Goal: Use online tool/utility: Utilize a website feature to perform a specific function

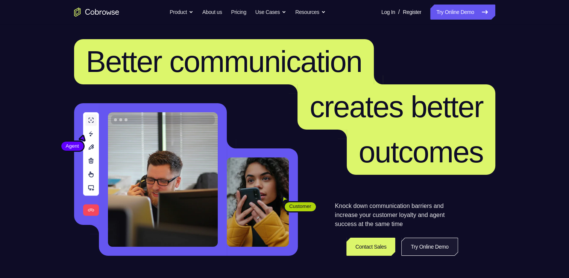
click at [435, 243] on link "Try Online Demo" at bounding box center [429, 246] width 56 height 18
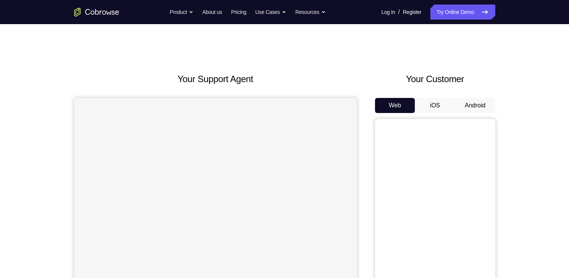
click at [474, 102] on button "Android" at bounding box center [475, 105] width 40 height 15
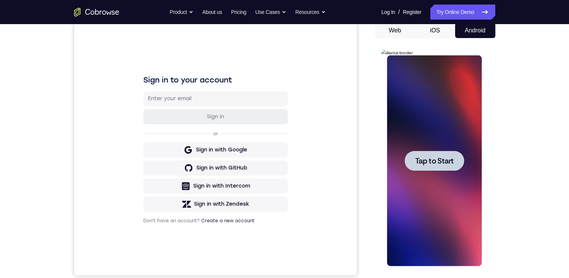
click at [431, 162] on span "Tap to Start" at bounding box center [434, 161] width 38 height 8
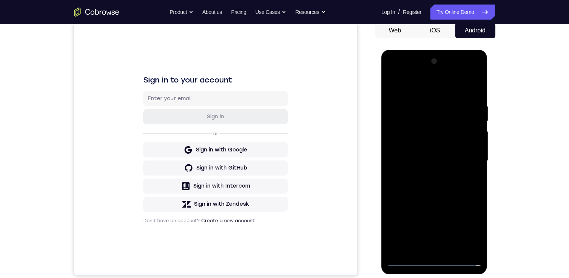
click at [436, 258] on div at bounding box center [434, 160] width 95 height 211
click at [471, 228] on div at bounding box center [434, 160] width 95 height 211
click at [420, 91] on div at bounding box center [434, 160] width 95 height 211
click at [468, 155] on div at bounding box center [434, 160] width 95 height 211
click at [431, 164] on div at bounding box center [434, 160] width 95 height 211
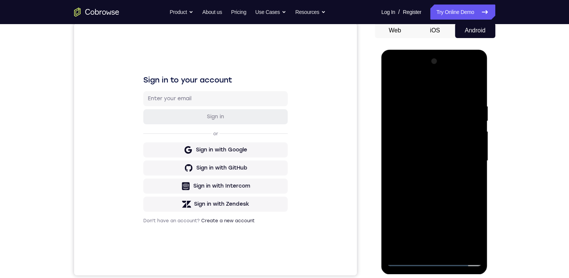
click at [426, 174] on div at bounding box center [434, 160] width 95 height 211
click at [424, 149] on div at bounding box center [434, 160] width 95 height 211
drag, startPoint x: 418, startPoint y: 146, endPoint x: 662, endPoint y: 220, distance: 255.0
click at [418, 146] on div at bounding box center [434, 160] width 95 height 211
click at [424, 162] on div at bounding box center [434, 160] width 95 height 211
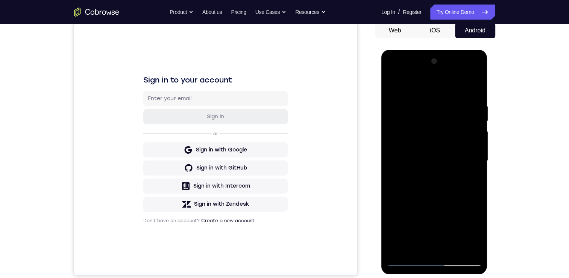
click at [449, 195] on div at bounding box center [434, 160] width 95 height 211
click at [472, 172] on div at bounding box center [434, 160] width 95 height 211
click at [419, 130] on div at bounding box center [434, 160] width 95 height 211
click at [421, 160] on div at bounding box center [434, 160] width 95 height 211
click at [427, 196] on div at bounding box center [434, 160] width 95 height 211
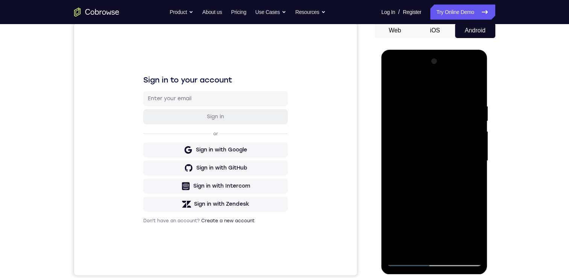
click at [427, 196] on div at bounding box center [434, 160] width 95 height 211
click at [430, 123] on div at bounding box center [434, 160] width 95 height 211
click at [433, 137] on div at bounding box center [434, 160] width 95 height 211
click at [453, 185] on div at bounding box center [434, 160] width 95 height 211
click at [391, 73] on div at bounding box center [434, 160] width 95 height 211
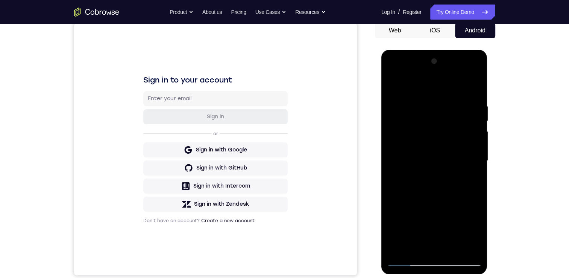
click at [391, 73] on div at bounding box center [434, 160] width 95 height 211
click at [449, 140] on div at bounding box center [434, 160] width 95 height 211
click at [426, 120] on div at bounding box center [434, 160] width 95 height 211
click at [395, 112] on div at bounding box center [434, 160] width 95 height 211
click at [426, 149] on div at bounding box center [434, 160] width 95 height 211
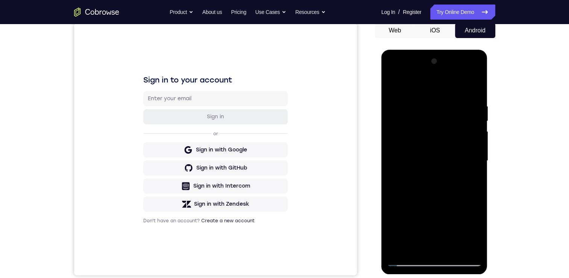
click at [390, 68] on div at bounding box center [434, 160] width 95 height 211
drag, startPoint x: 9, startPoint y: 19, endPoint x: 552, endPoint y: 91, distance: 547.6
click at [552, 91] on div "Your Support Agent Your Customer Web iOS Android Next Steps We’d be happy to gi…" at bounding box center [284, 197] width 569 height 496
click at [414, 119] on div at bounding box center [434, 160] width 95 height 211
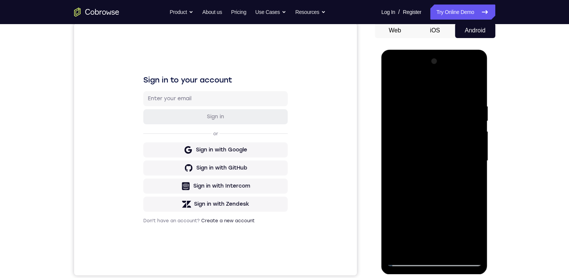
click at [416, 128] on div at bounding box center [434, 160] width 95 height 211
click at [396, 129] on div at bounding box center [434, 160] width 95 height 211
click at [436, 155] on div at bounding box center [434, 160] width 95 height 211
click at [429, 122] on div at bounding box center [434, 160] width 95 height 211
click at [427, 143] on div at bounding box center [434, 160] width 95 height 211
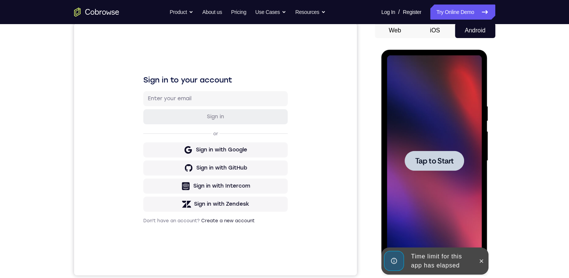
click at [442, 153] on div at bounding box center [434, 160] width 59 height 20
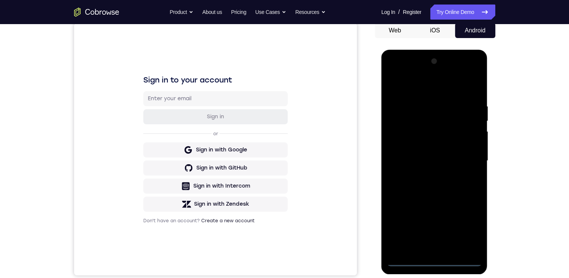
click at [433, 260] on div at bounding box center [434, 160] width 95 height 211
click at [466, 224] on div at bounding box center [434, 160] width 95 height 211
click at [430, 88] on div at bounding box center [434, 160] width 95 height 211
click at [419, 119] on div at bounding box center [434, 160] width 95 height 211
click at [424, 125] on div at bounding box center [434, 160] width 95 height 211
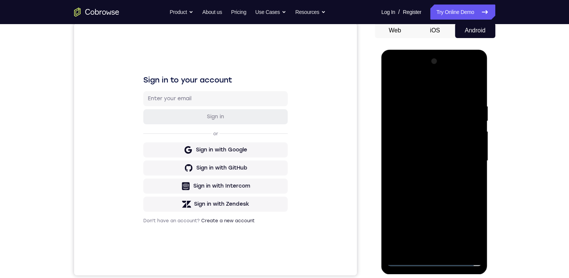
click at [404, 132] on div at bounding box center [434, 160] width 95 height 211
click at [432, 154] on div at bounding box center [434, 160] width 95 height 211
click at [427, 147] on div at bounding box center [434, 160] width 95 height 211
click at [456, 161] on div at bounding box center [434, 160] width 95 height 211
click at [415, 192] on div at bounding box center [434, 160] width 95 height 211
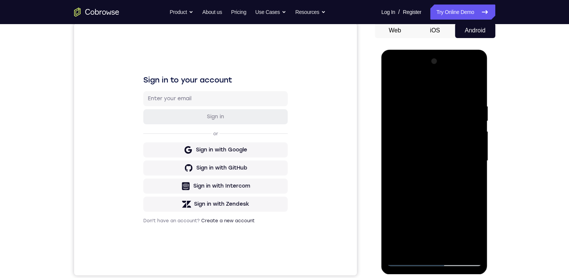
click at [415, 192] on div at bounding box center [434, 160] width 95 height 211
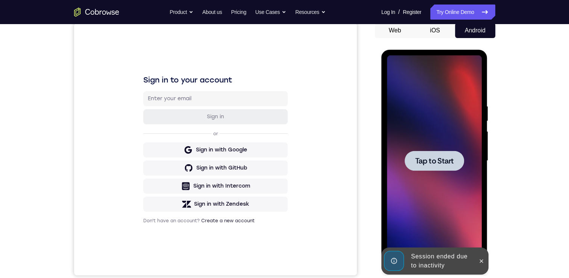
click at [435, 161] on span "Tap to Start" at bounding box center [434, 161] width 38 height 8
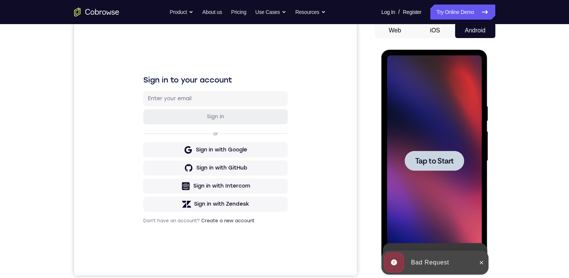
click at [444, 158] on span "Tap to Start" at bounding box center [434, 161] width 38 height 8
click at [456, 158] on div at bounding box center [434, 160] width 59 height 20
click at [456, 158] on div at bounding box center [434, 160] width 95 height 211
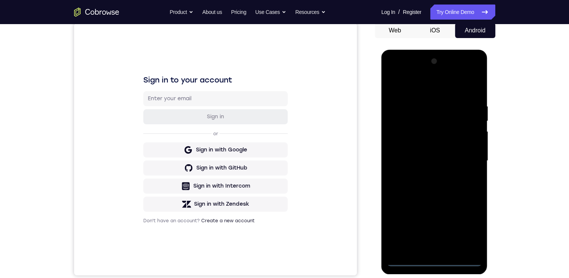
click at [435, 258] on div at bounding box center [434, 160] width 95 height 211
click at [435, 260] on div at bounding box center [434, 160] width 95 height 211
click at [435, 259] on div at bounding box center [434, 160] width 95 height 211
click at [469, 227] on div at bounding box center [434, 160] width 95 height 211
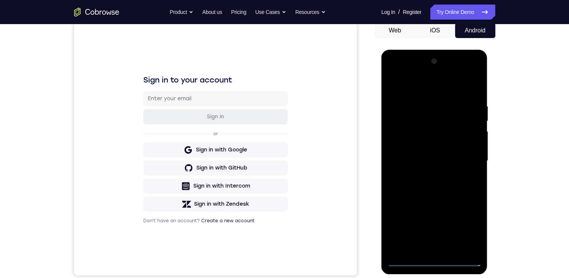
click at [414, 84] on div at bounding box center [434, 160] width 95 height 211
click at [414, 85] on div at bounding box center [434, 160] width 95 height 211
click at [466, 156] on div at bounding box center [434, 160] width 95 height 211
click at [427, 249] on div at bounding box center [434, 160] width 95 height 211
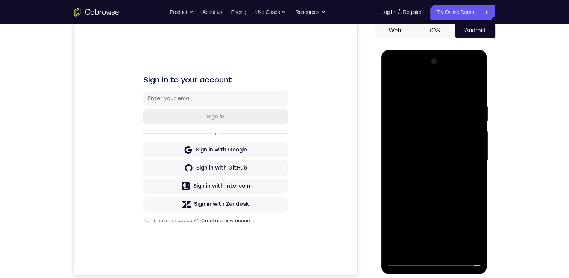
click at [412, 154] on div at bounding box center [434, 160] width 95 height 211
click at [407, 141] on div at bounding box center [434, 160] width 95 height 211
click at [440, 158] on div at bounding box center [434, 160] width 95 height 211
